Goal: Check status: Check status

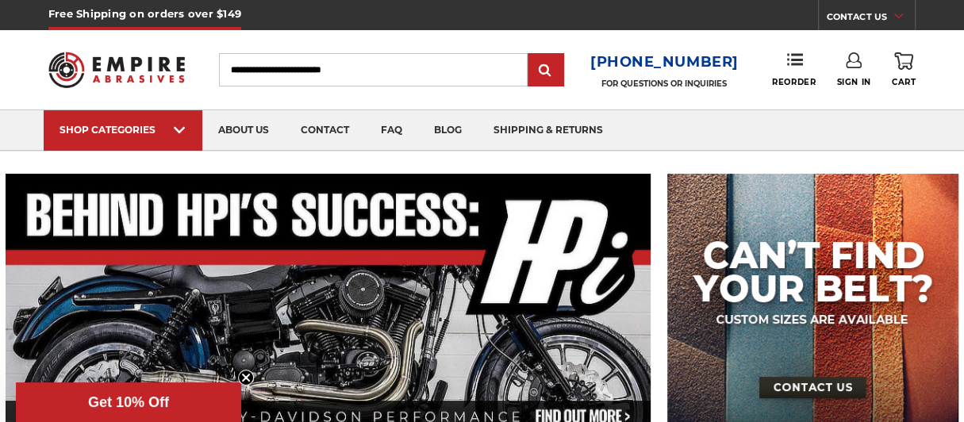
type input "**********"
click at [852, 71] on link "Sign In" at bounding box center [854, 69] width 34 height 35
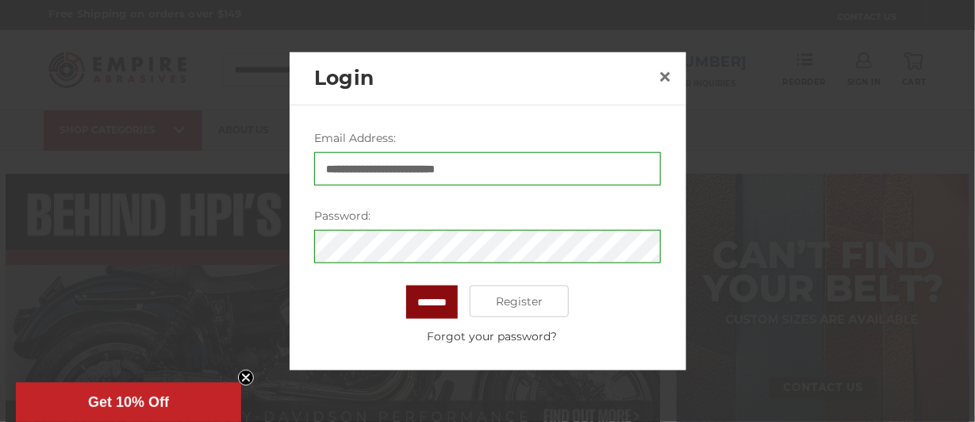
click at [423, 308] on input "*******" at bounding box center [432, 301] width 52 height 33
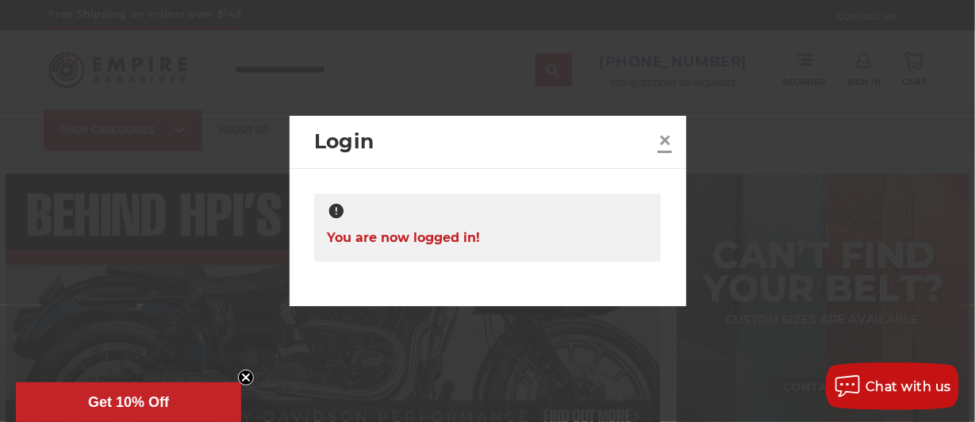
click at [665, 143] on span "×" at bounding box center [664, 140] width 14 height 31
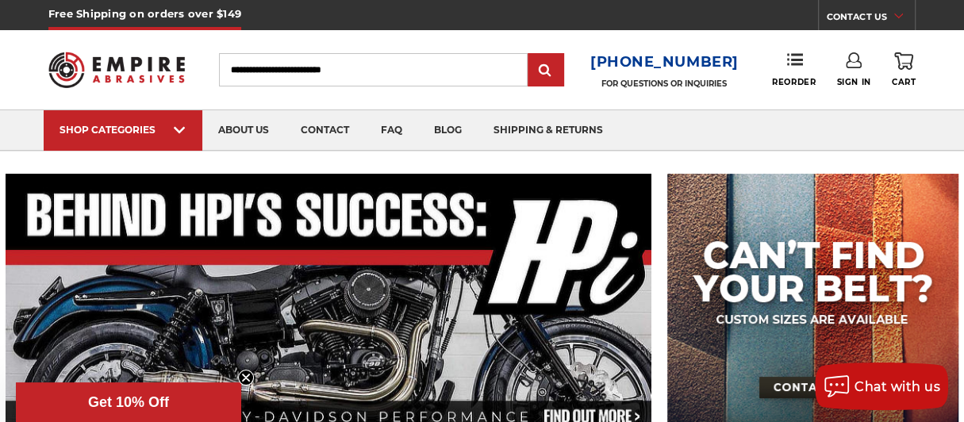
click at [845, 64] on use at bounding box center [853, 60] width 16 height 16
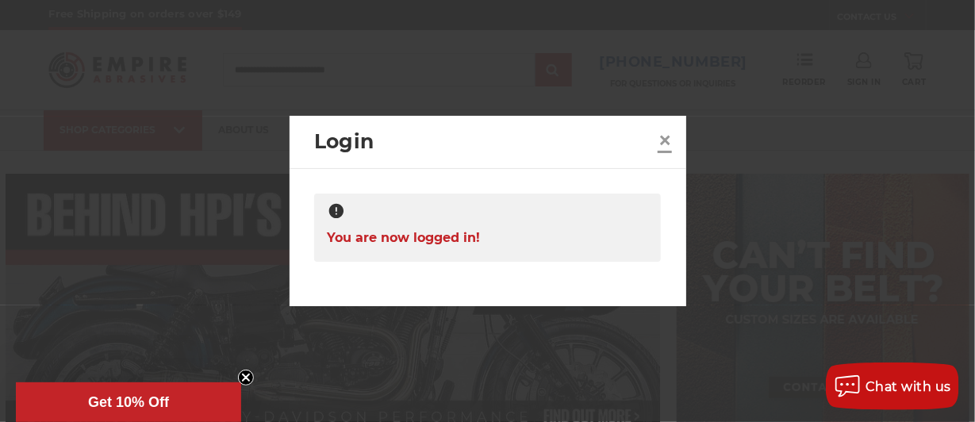
click at [669, 139] on span "×" at bounding box center [664, 140] width 14 height 31
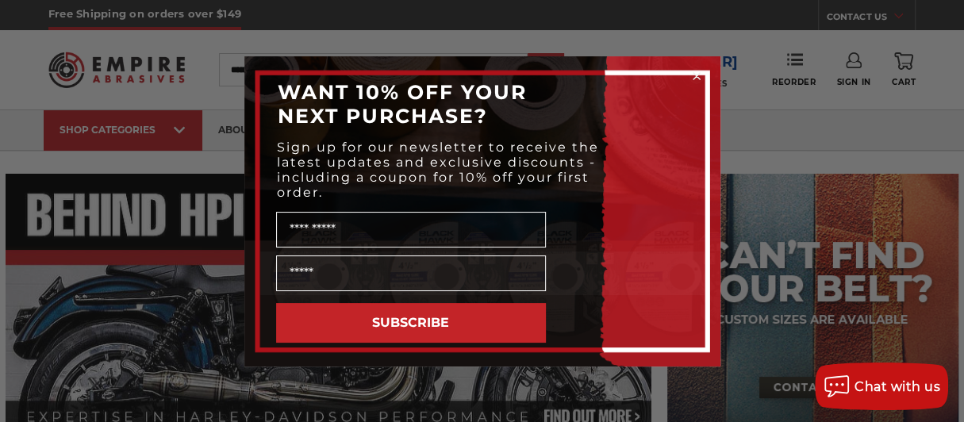
click at [693, 80] on circle "Close dialog" at bounding box center [695, 75] width 15 height 15
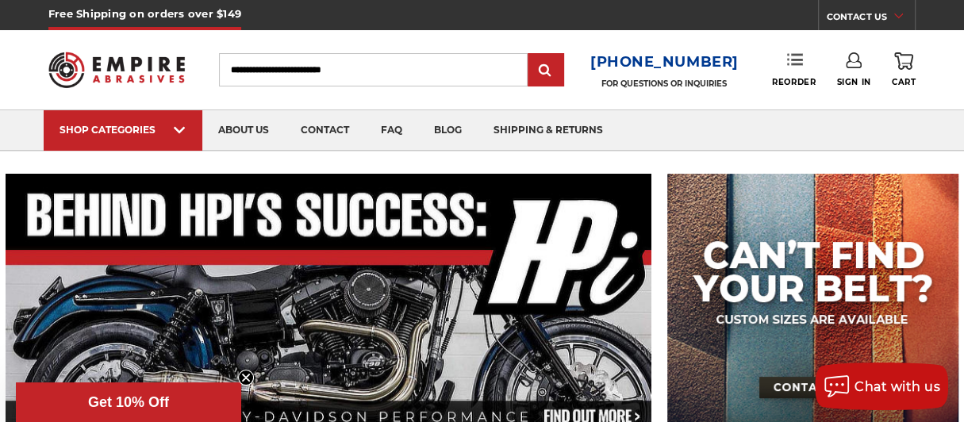
click at [789, 66] on icon at bounding box center [795, 60] width 16 height 16
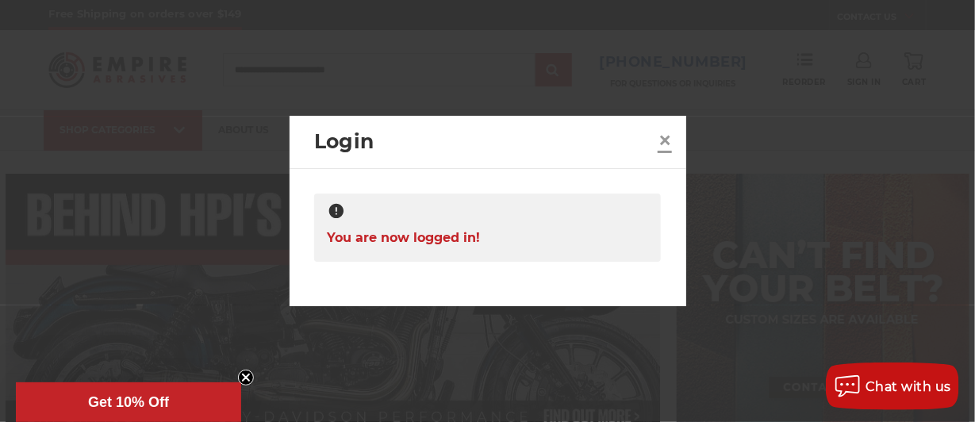
click at [660, 137] on span "×" at bounding box center [664, 140] width 14 height 31
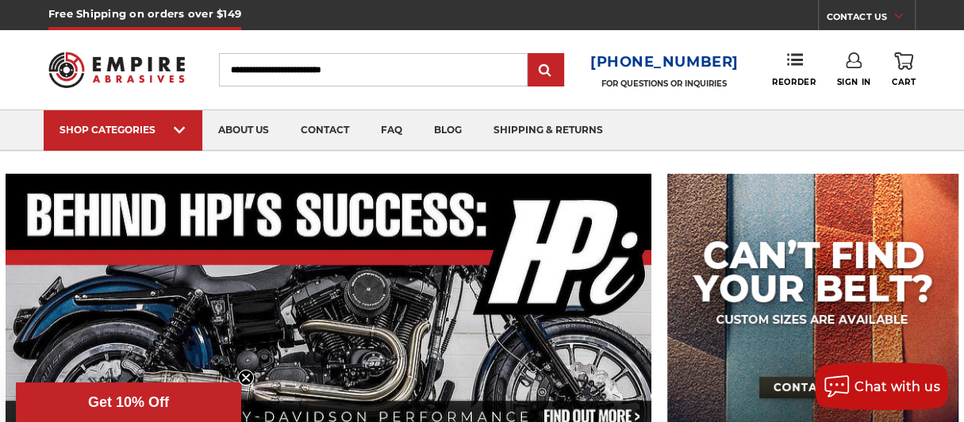
click at [114, 67] on img at bounding box center [116, 69] width 136 height 53
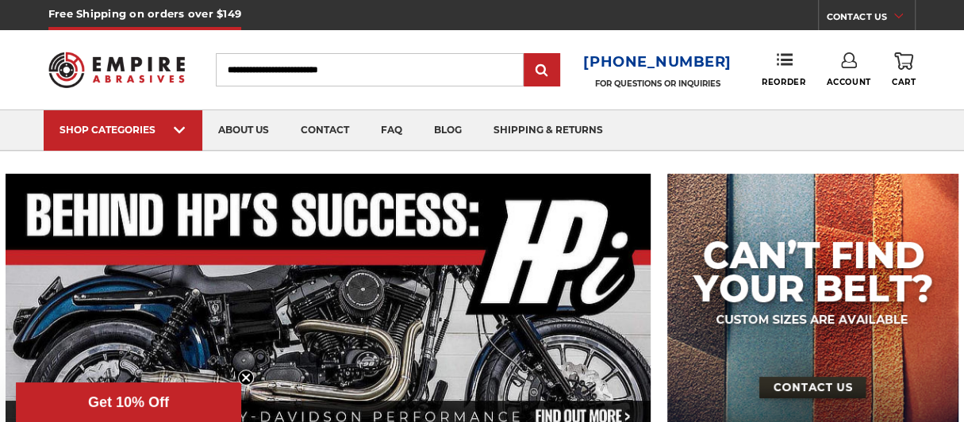
click at [837, 62] on link "Account" at bounding box center [848, 69] width 44 height 35
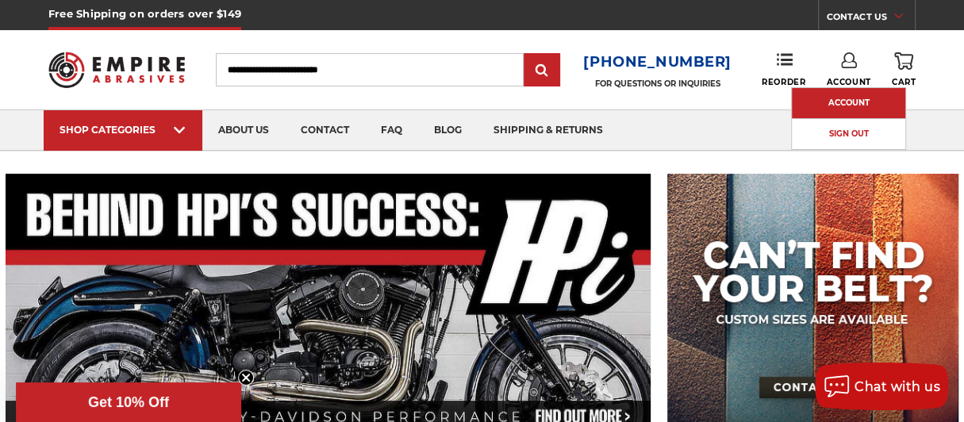
click at [823, 105] on link "Account" at bounding box center [847, 103] width 113 height 30
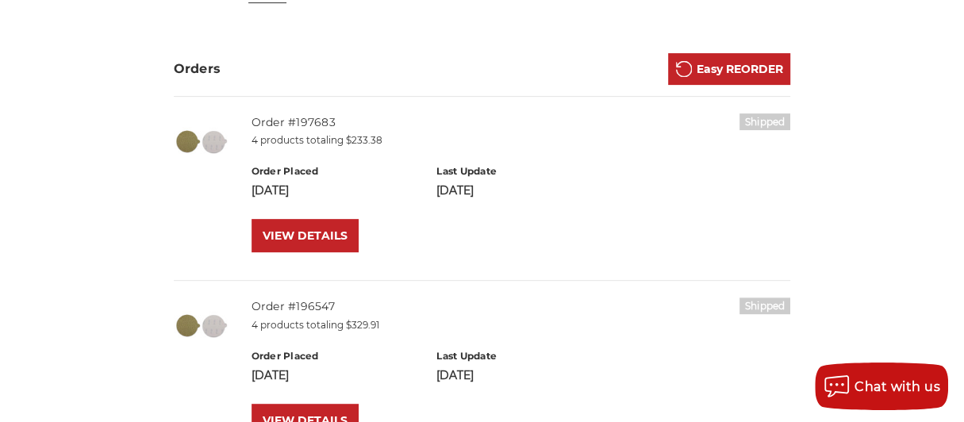
scroll to position [317, 0]
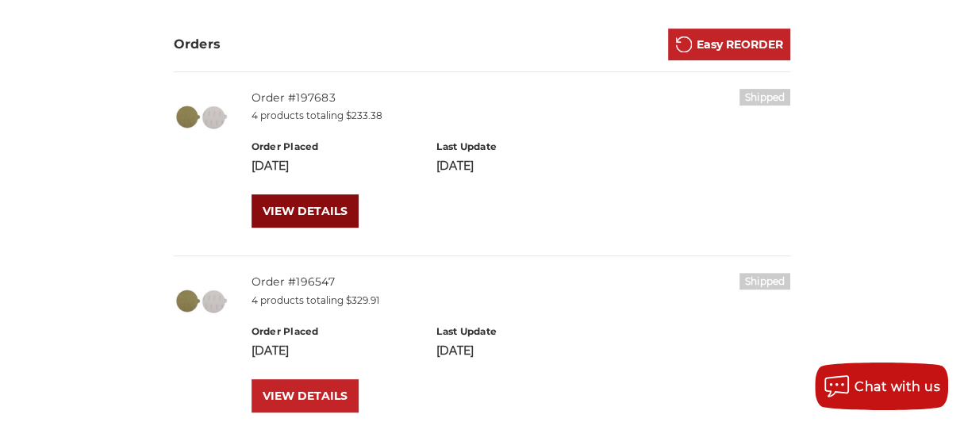
click at [322, 205] on link "VIEW DETAILS" at bounding box center [304, 210] width 107 height 33
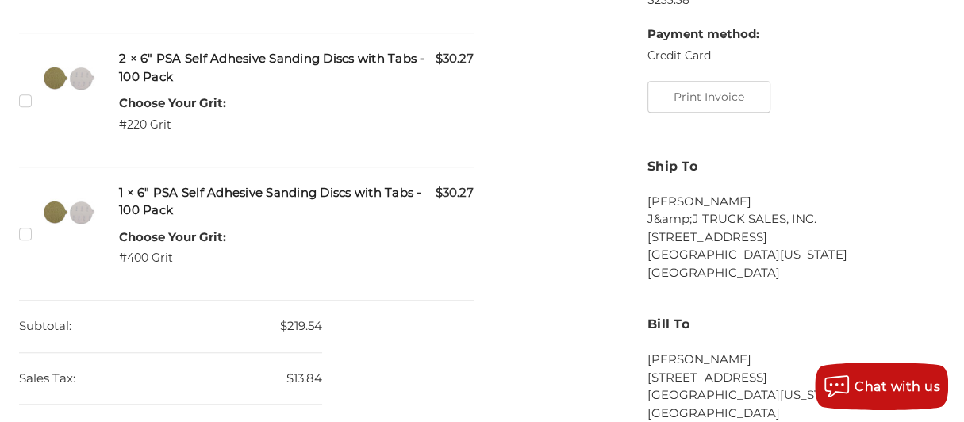
scroll to position [713, 0]
